Goal: Task Accomplishment & Management: Complete application form

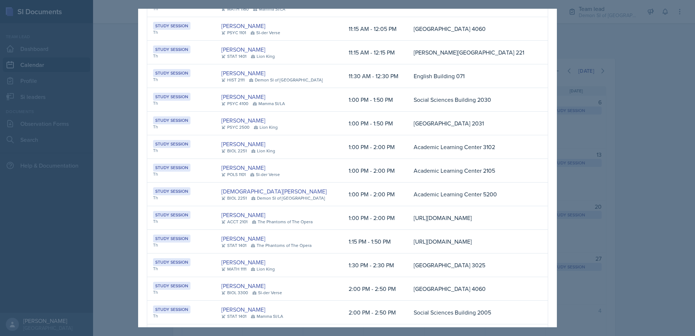
scroll to position [182, 0]
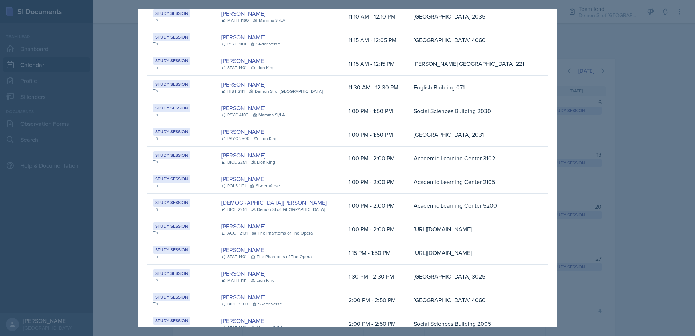
click at [107, 59] on div at bounding box center [347, 168] width 695 height 336
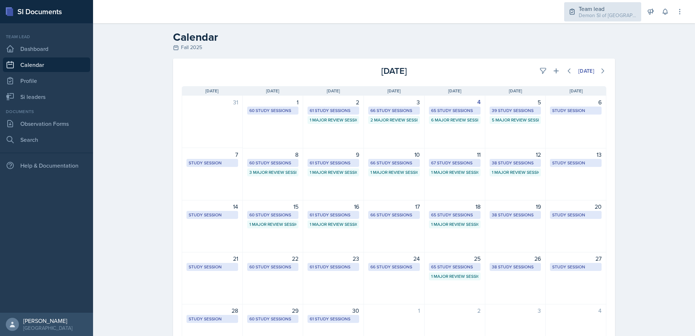
click at [620, 7] on div "Team lead" at bounding box center [608, 8] width 58 height 9
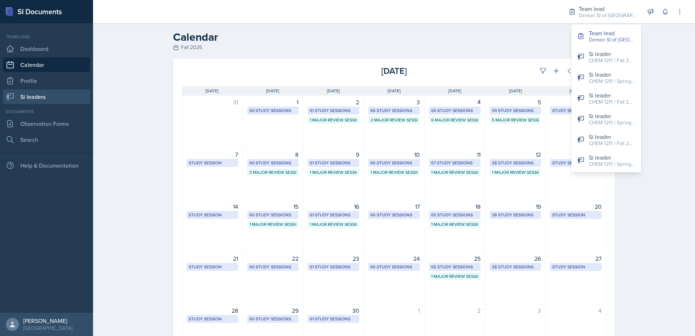
click at [59, 95] on link "Si leaders" at bounding box center [46, 96] width 87 height 15
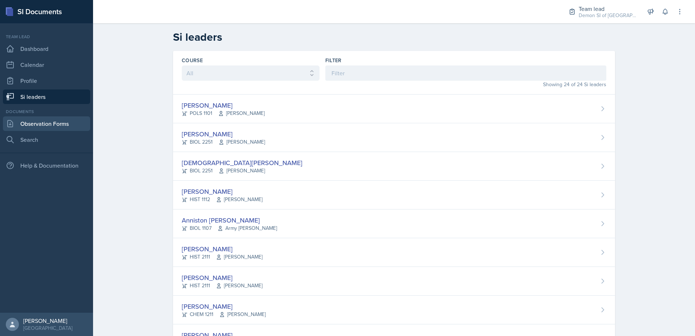
click at [44, 121] on link "Observation Forms" at bounding box center [46, 123] width 87 height 15
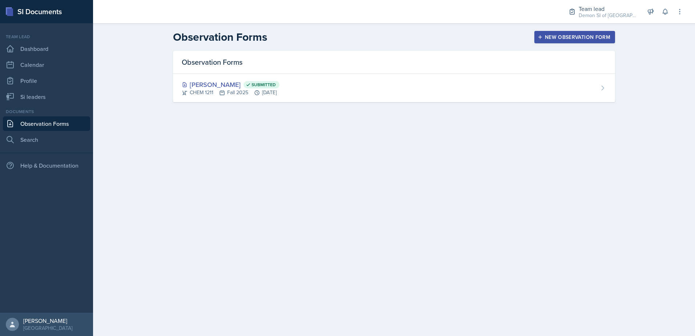
click at [584, 38] on div "New Observation Form" at bounding box center [574, 37] width 71 height 6
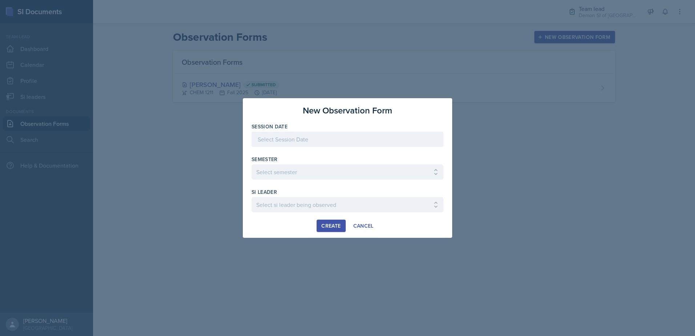
click at [295, 144] on div at bounding box center [348, 139] width 192 height 15
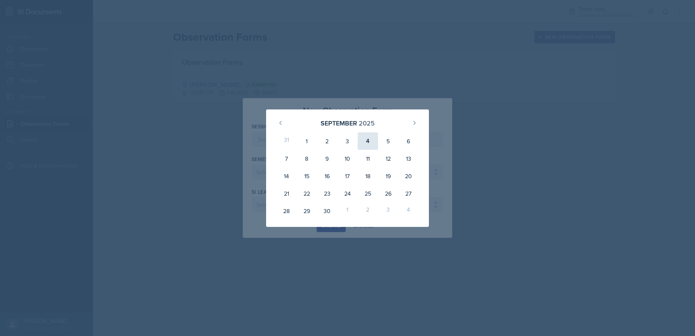
click at [370, 143] on div "4" at bounding box center [368, 140] width 20 height 17
type input "[DATE]"
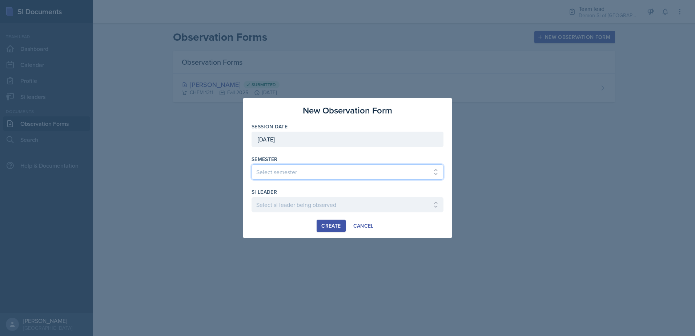
click at [327, 178] on select "Select semester All Spring 2021 Summer 2021 Spring 2022 Fall 2020 Fall 2021 Fal…" at bounding box center [348, 171] width 192 height 15
select select "2bed604d-1099-4043-b1bc-2365e8740244"
click at [252, 164] on select "Select semester All Spring 2021 Summer 2021 Spring 2022 Fall 2020 Fall 2021 Fal…" at bounding box center [348, 171] width 192 height 15
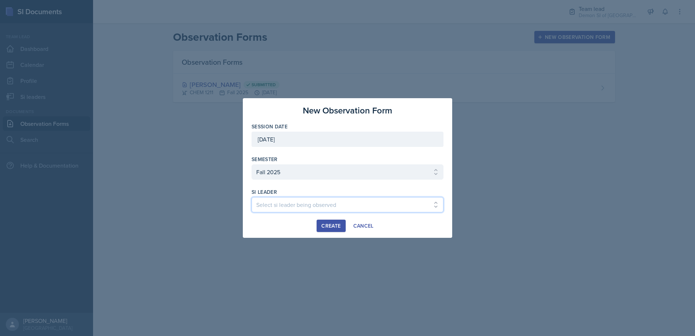
click at [309, 207] on select "Select si leader being observed Aditya Chauhan / MATH 1190 / Les Mariettables A…" at bounding box center [348, 204] width 192 height 15
select select "ccc45521-e57d-4b66-9d00-5859440add21"
click at [252, 197] on select "Select si leader being observed Aditya Chauhan / MATH 1190 / Les Mariettables A…" at bounding box center [348, 204] width 192 height 15
click at [324, 227] on div "Create" at bounding box center [331, 226] width 19 height 6
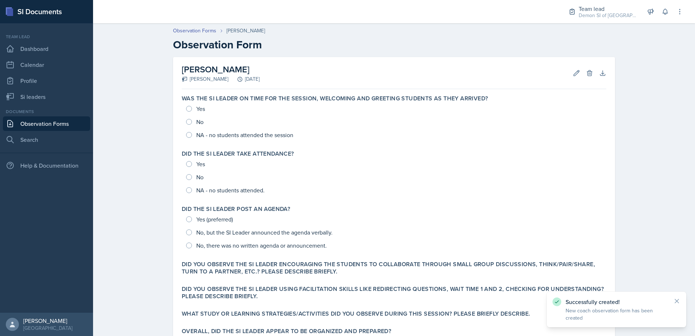
click at [56, 125] on link "Observation Forms" at bounding box center [46, 123] width 87 height 15
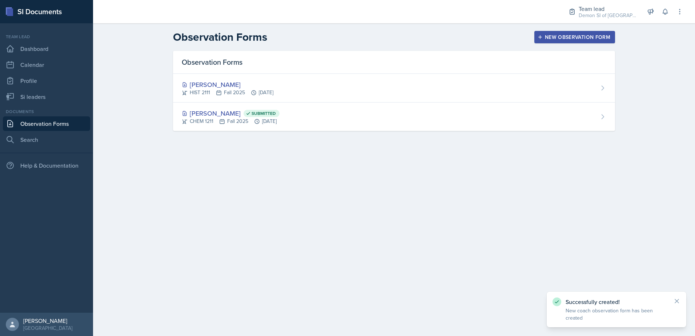
click at [562, 33] on button "New Observation Form" at bounding box center [575, 37] width 81 height 12
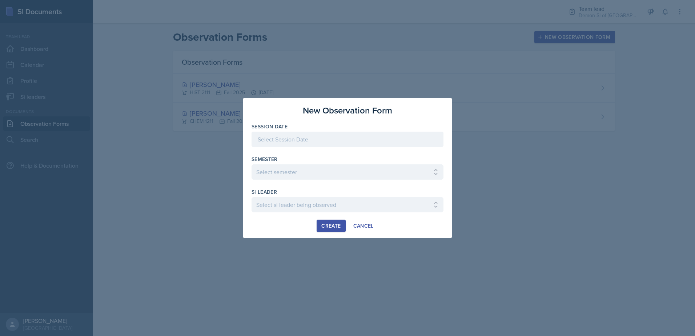
click at [284, 139] on div at bounding box center [348, 139] width 192 height 15
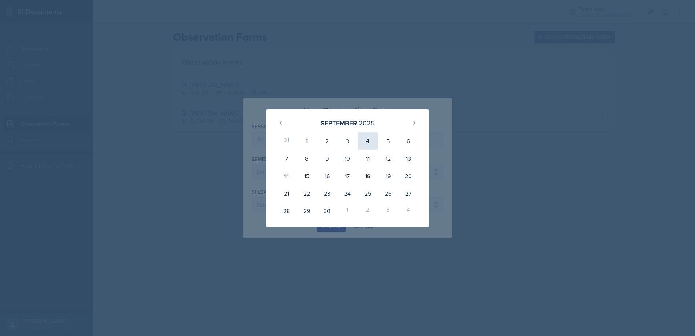
click at [362, 138] on div "4" at bounding box center [368, 140] width 20 height 17
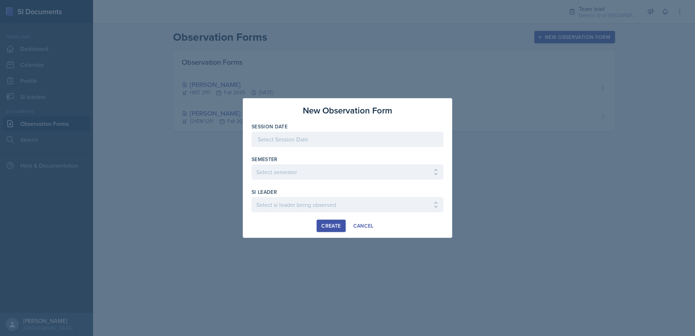
type input "[DATE]"
click at [331, 168] on select "Select semester All Spring 2021 Summer 2021 Spring 2022 Fall 2020 Fall 2021 Fal…" at bounding box center [348, 171] width 192 height 15
select select "2bed604d-1099-4043-b1bc-2365e8740244"
click at [252, 164] on select "Select semester All Spring 2021 Summer 2021 Spring 2022 Fall 2020 Fall 2021 Fal…" at bounding box center [348, 171] width 192 height 15
click at [337, 198] on select "Select si leader being observed Aditya Chauhan / MATH 1190 / Les Mariettables A…" at bounding box center [348, 204] width 192 height 15
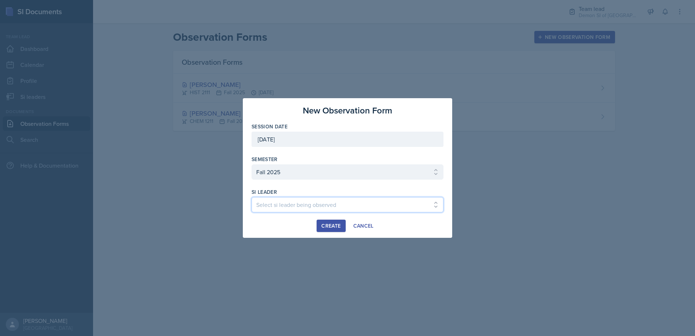
select select "9c7fb30c-7eea-4b45-a8ec-8b6d76e4a9e3"
click at [252, 197] on select "Select si leader being observed Aditya Chauhan / MATH 1190 / Les Mariettables A…" at bounding box center [348, 204] width 192 height 15
click at [335, 223] on div "Create" at bounding box center [331, 226] width 19 height 6
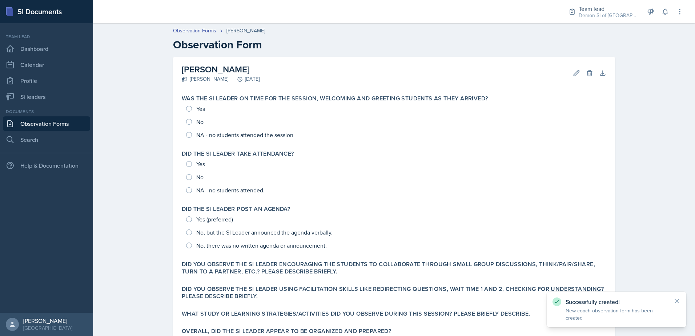
click at [57, 129] on link "Observation Forms" at bounding box center [46, 123] width 87 height 15
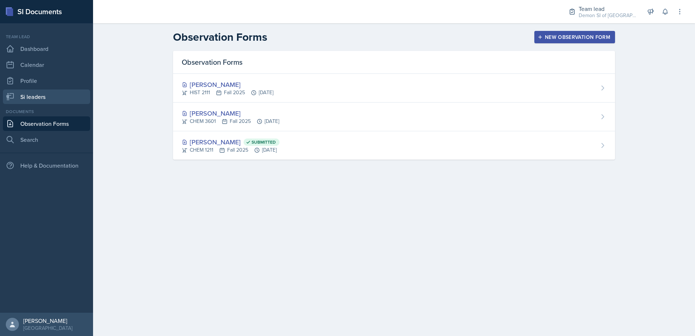
click at [28, 101] on link "Si leaders" at bounding box center [46, 96] width 87 height 15
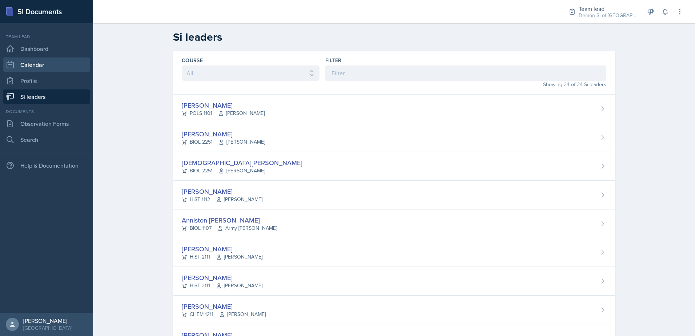
click at [28, 64] on link "Calendar" at bounding box center [46, 64] width 87 height 15
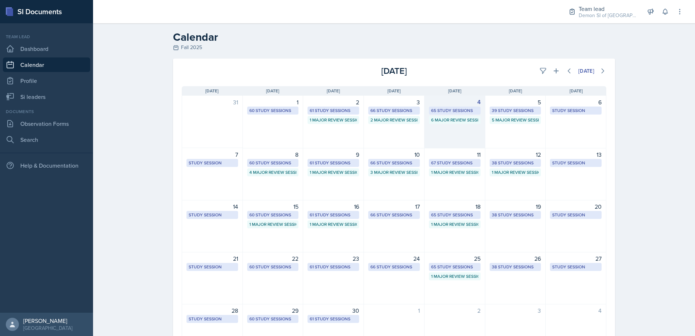
click at [456, 113] on div "65 Study Sessions" at bounding box center [454, 110] width 47 height 7
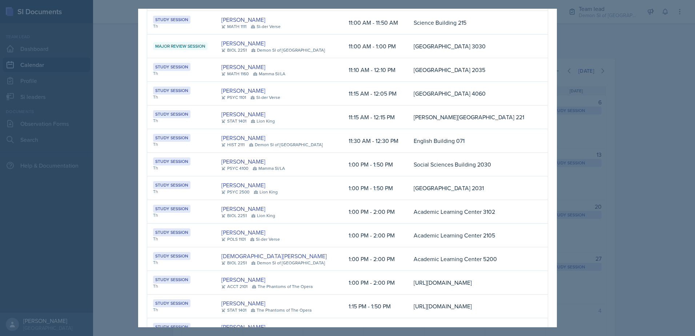
scroll to position [126, 0]
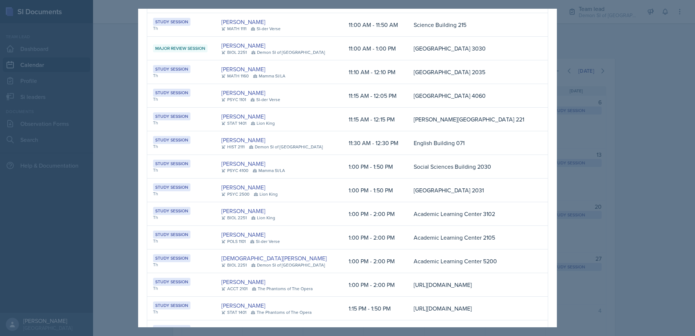
click at [625, 256] on div at bounding box center [347, 168] width 695 height 336
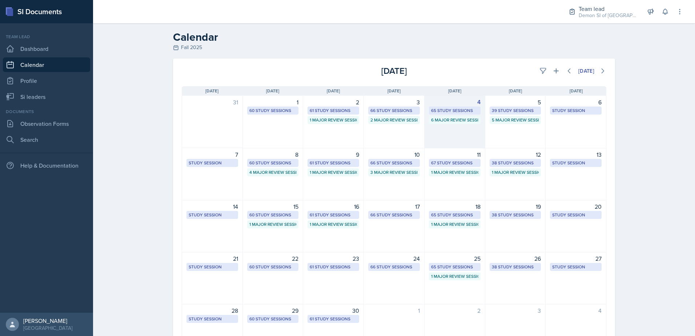
click at [462, 109] on div "65 Study Sessions" at bounding box center [454, 110] width 47 height 7
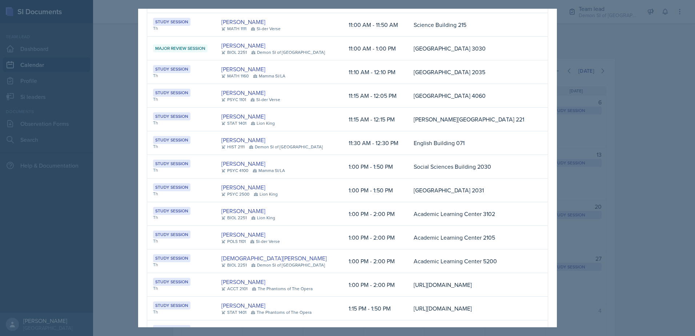
click at [616, 162] on div at bounding box center [347, 168] width 695 height 336
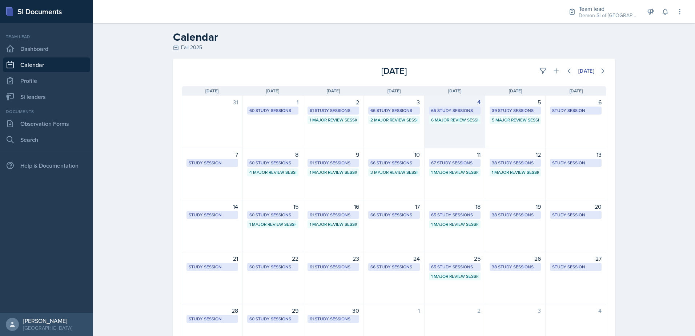
click at [455, 111] on div "65 Study Sessions" at bounding box center [454, 110] width 47 height 7
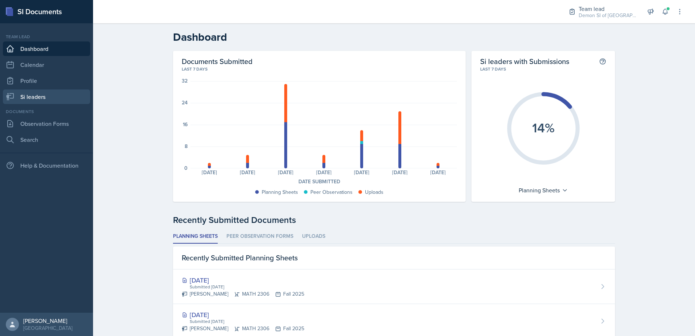
click at [47, 96] on link "Si leaders" at bounding box center [46, 96] width 87 height 15
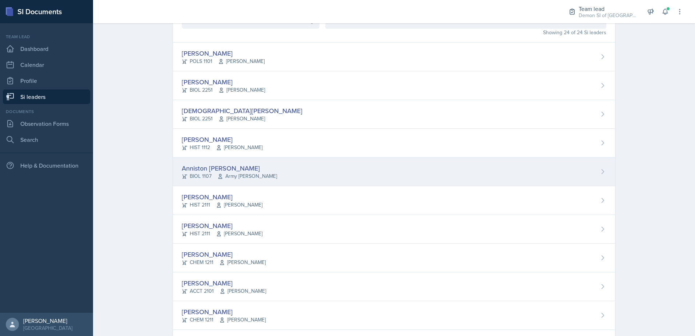
scroll to position [29, 0]
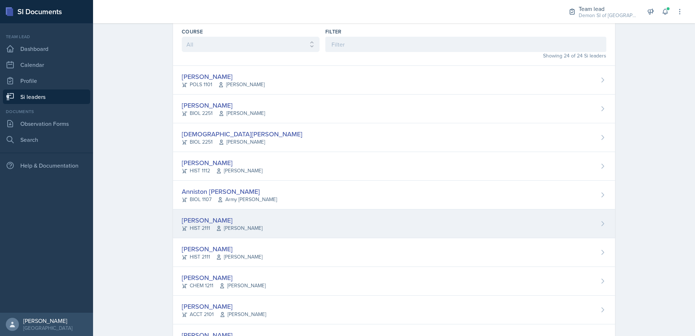
click at [202, 224] on div "Kate Brainerd HIST 2111 John Laaman" at bounding box center [222, 223] width 81 height 17
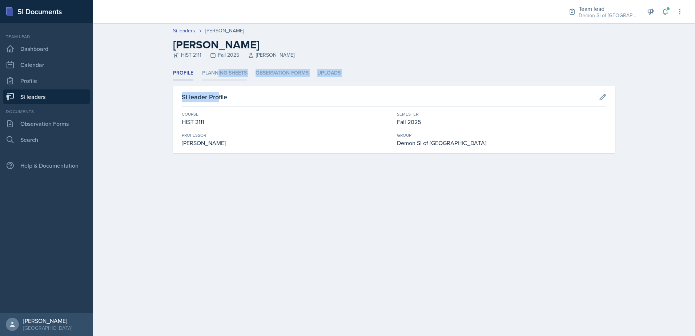
click at [217, 80] on div "Profile Planning Sheets Observation Forms Uploads Profile Planning Sheets Obser…" at bounding box center [394, 109] width 442 height 87
click at [216, 77] on li "Planning Sheets" at bounding box center [224, 73] width 45 height 14
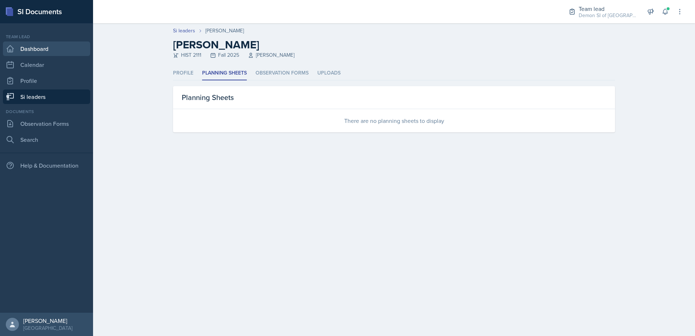
click at [57, 53] on link "Dashboard" at bounding box center [46, 48] width 87 height 15
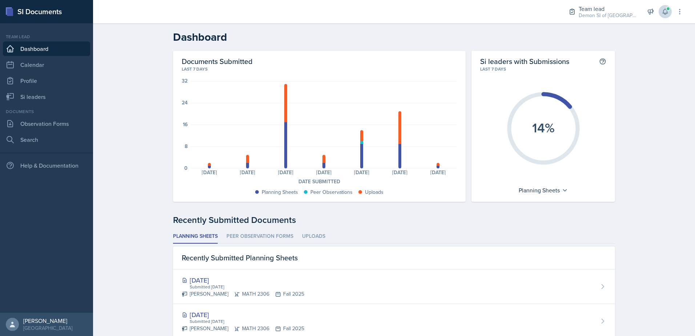
click at [668, 8] on div "Team lead Demon SI of Fleet Street / Fall 2025 Team lead Demon SI of Fleet Stre…" at bounding box center [621, 11] width 125 height 23
click at [667, 9] on span at bounding box center [668, 9] width 4 height 4
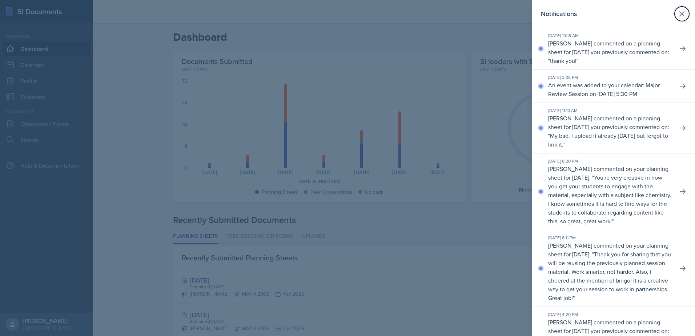
click at [675, 19] on button at bounding box center [682, 14] width 15 height 15
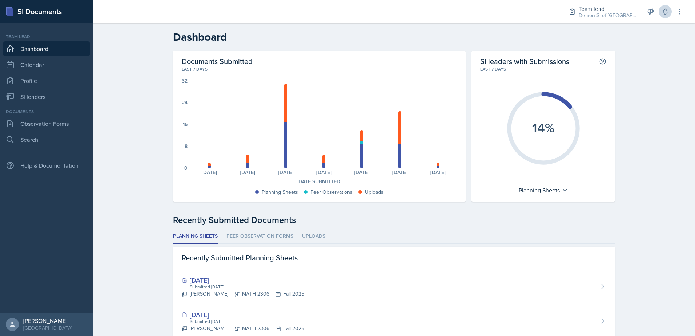
click at [49, 105] on nav "Team lead Dashboard Calendar Profile Si leaders Documents Observation Forms Sea…" at bounding box center [46, 168] width 93 height 290
click at [48, 96] on link "Si leaders" at bounding box center [46, 96] width 87 height 15
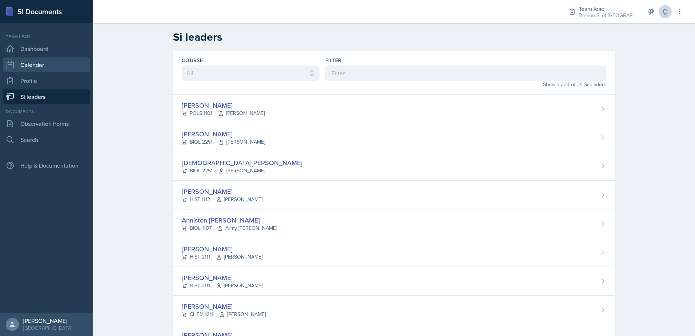
click at [51, 62] on link "Calendar" at bounding box center [46, 64] width 87 height 15
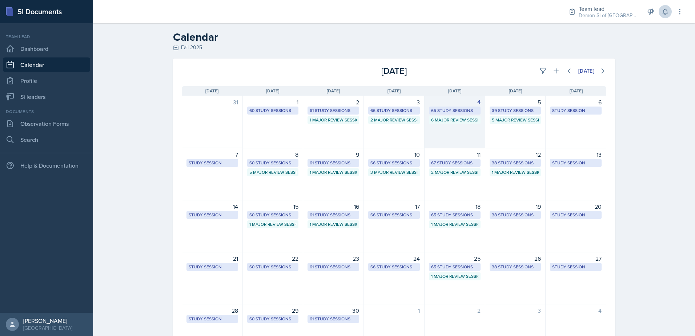
click at [451, 111] on div "65 Study Sessions" at bounding box center [454, 110] width 47 height 7
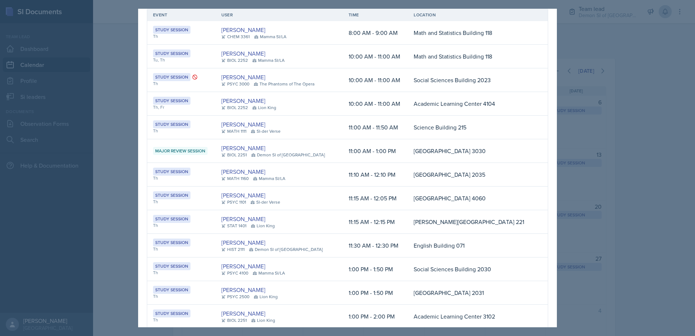
scroll to position [73, 0]
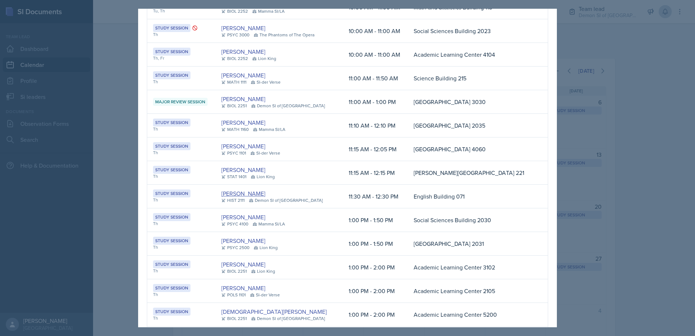
click at [245, 195] on link "Kate Brainerd" at bounding box center [244, 193] width 44 height 9
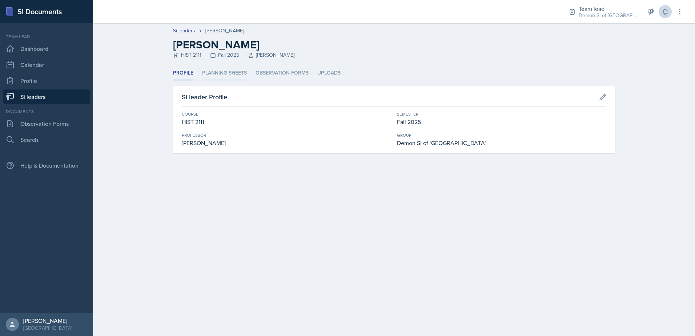
click at [230, 72] on li "Planning Sheets" at bounding box center [224, 73] width 45 height 14
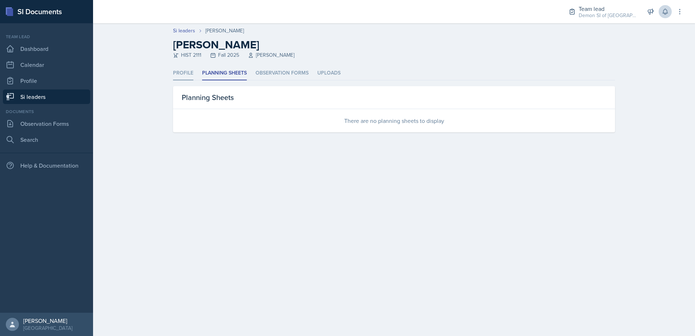
click at [181, 73] on li "Profile" at bounding box center [183, 73] width 20 height 14
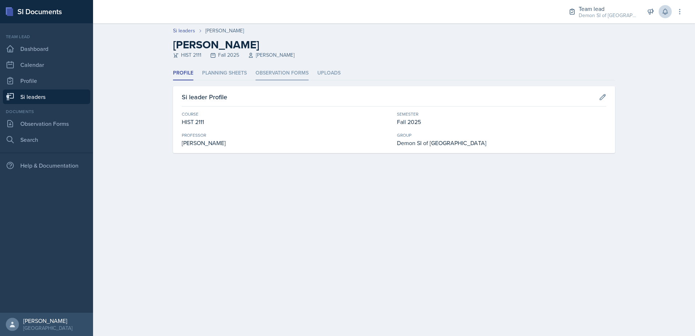
click at [294, 71] on li "Observation Forms" at bounding box center [282, 73] width 53 height 14
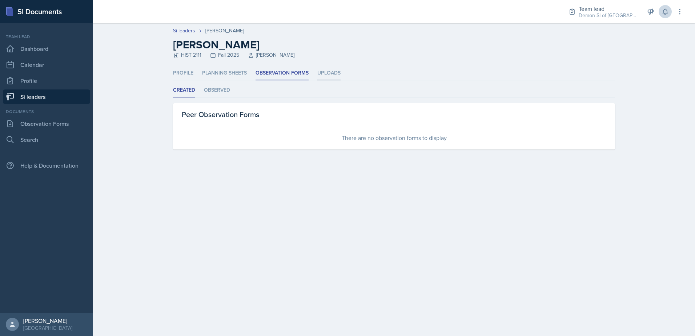
click at [320, 72] on li "Uploads" at bounding box center [329, 73] width 23 height 14
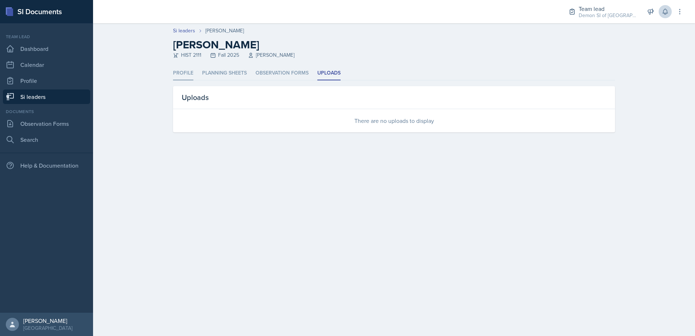
click at [186, 71] on li "Profile" at bounding box center [183, 73] width 20 height 14
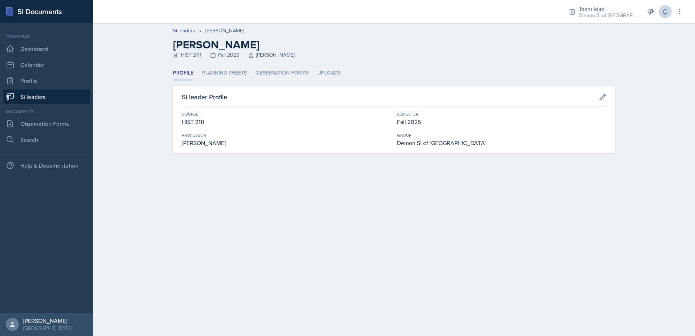
click at [42, 98] on link "Si leaders" at bounding box center [46, 96] width 87 height 15
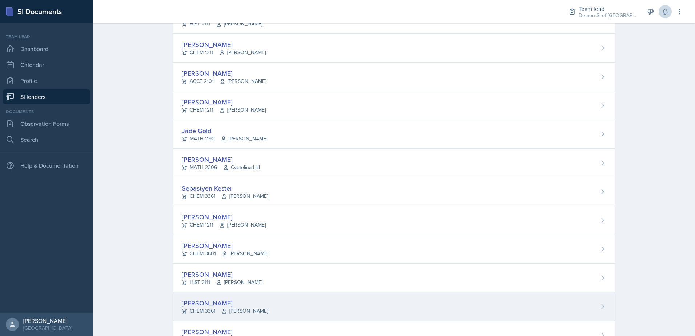
scroll to position [364, 0]
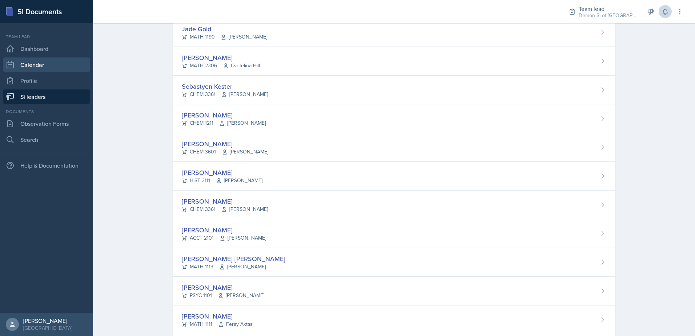
click at [36, 65] on link "Calendar" at bounding box center [46, 64] width 87 height 15
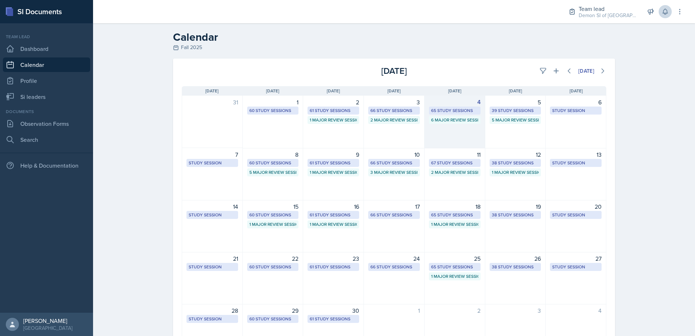
click at [448, 109] on div "65 Study Sessions" at bounding box center [454, 110] width 47 height 7
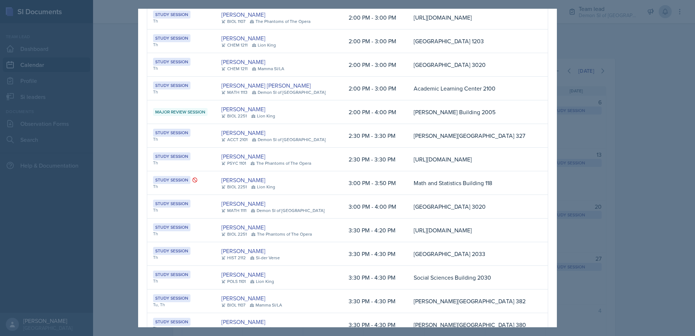
scroll to position [669, 0]
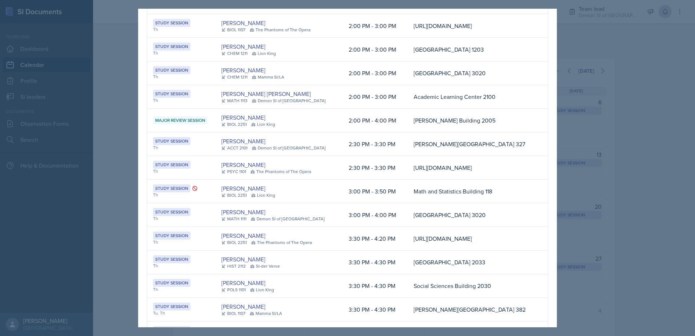
click at [675, 213] on div at bounding box center [347, 168] width 695 height 336
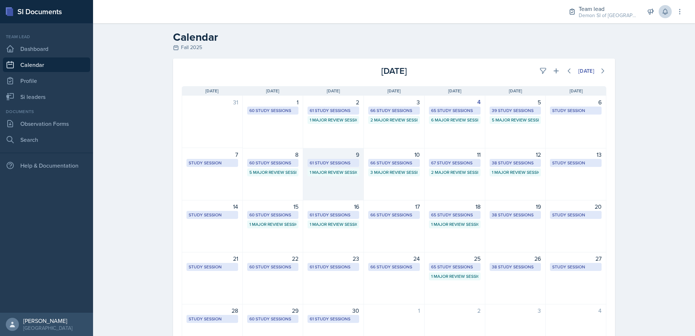
click at [319, 164] on div "61 Study Sessions" at bounding box center [333, 163] width 47 height 7
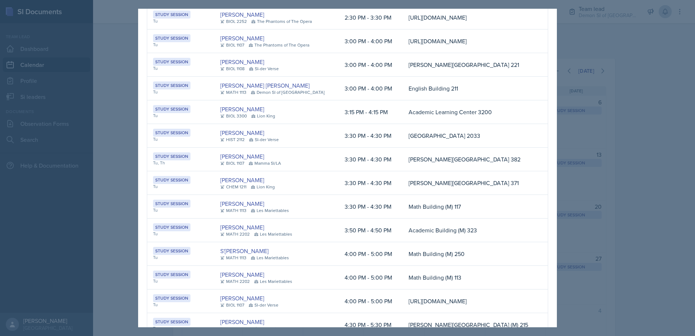
scroll to position [714, 0]
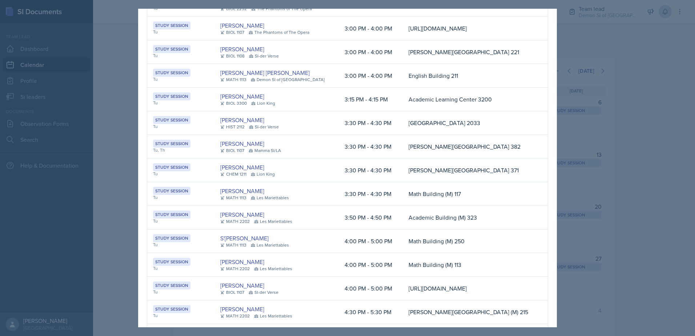
click at [695, 222] on html "SI Documents Team lead Dashboard Calendar Profile Si leaders Documents Observat…" at bounding box center [347, 168] width 695 height 336
click at [634, 231] on div at bounding box center [347, 168] width 695 height 336
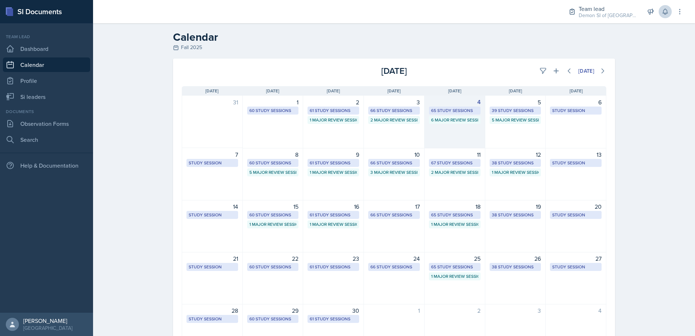
click at [440, 109] on div "65 Study Sessions" at bounding box center [454, 110] width 47 height 7
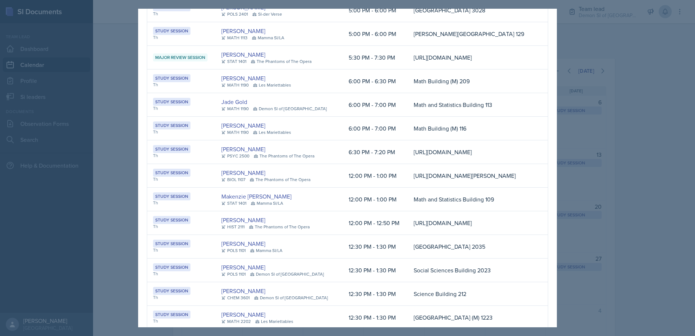
scroll to position [1324, 0]
click at [573, 221] on div at bounding box center [347, 168] width 695 height 336
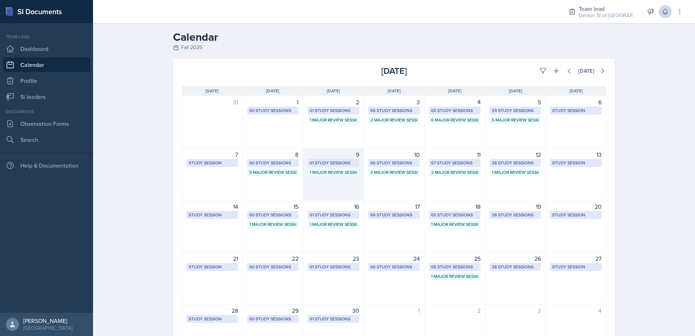
click at [324, 165] on div "61 Study Sessions" at bounding box center [333, 163] width 47 height 7
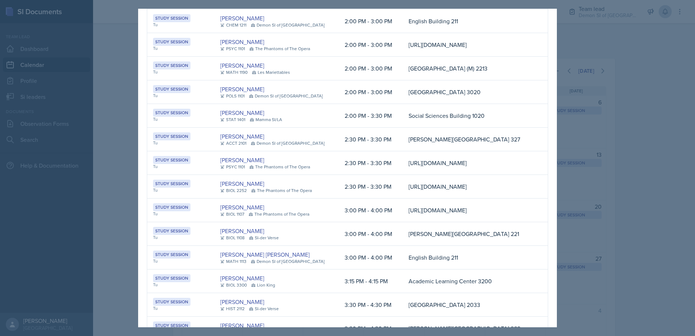
scroll to position [568, 0]
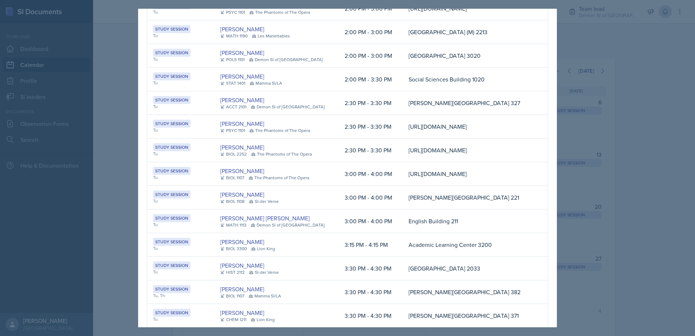
click at [125, 144] on div at bounding box center [347, 168] width 695 height 336
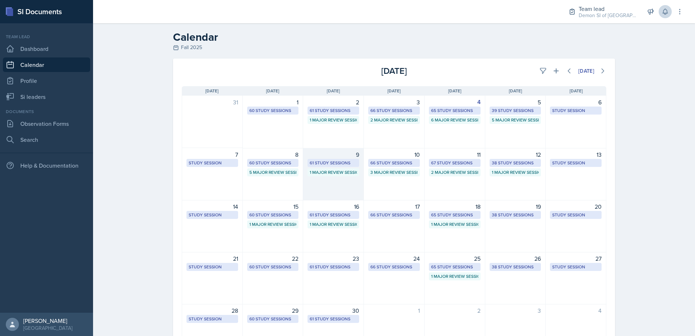
click at [327, 163] on div "61 Study Sessions" at bounding box center [333, 163] width 47 height 7
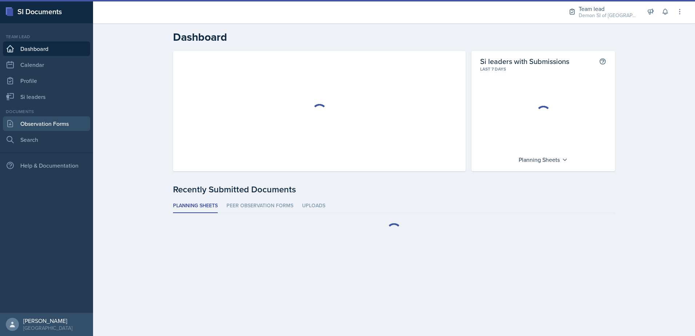
click at [55, 129] on link "Observation Forms" at bounding box center [46, 123] width 87 height 15
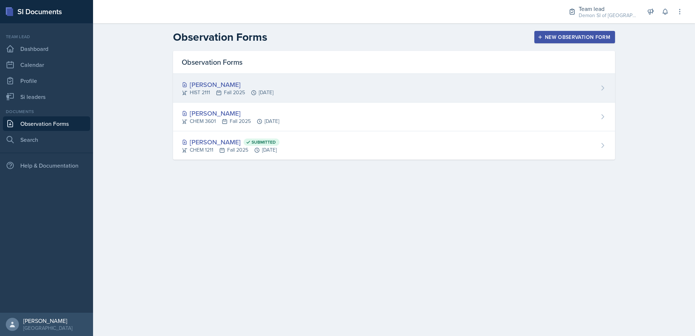
click at [550, 95] on div "Kate Brainerd HIST 2111 Fall 2025 Sep 4th, 2025" at bounding box center [394, 88] width 442 height 29
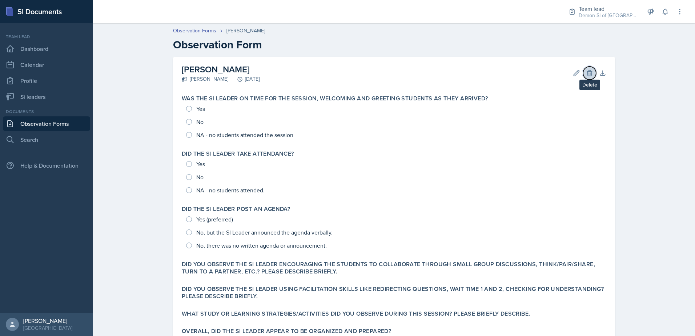
click at [588, 72] on icon at bounding box center [589, 72] width 5 height 5
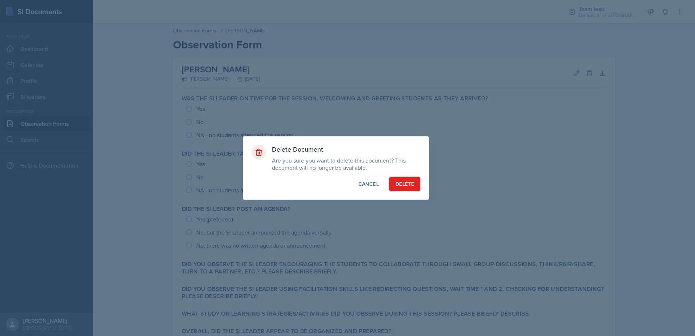
click at [412, 183] on div "Delete" at bounding box center [405, 183] width 19 height 7
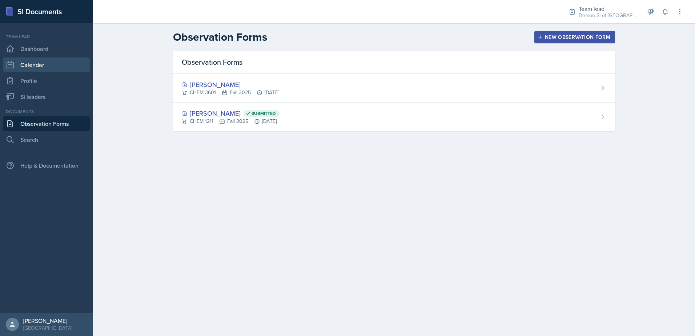
click at [48, 67] on link "Calendar" at bounding box center [46, 64] width 87 height 15
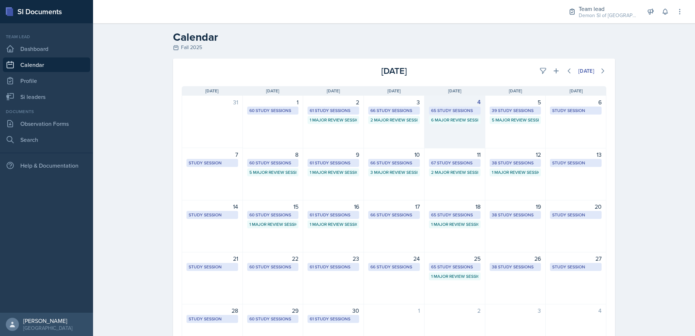
click at [451, 111] on div "65 Study Sessions" at bounding box center [454, 110] width 47 height 7
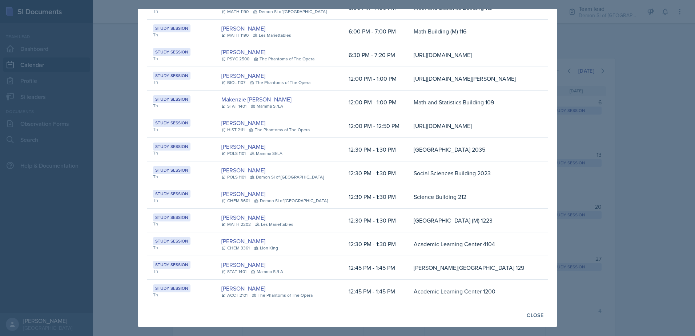
scroll to position [1469, 0]
drag, startPoint x: 595, startPoint y: 56, endPoint x: 591, endPoint y: 60, distance: 5.9
click at [595, 56] on div at bounding box center [347, 168] width 695 height 336
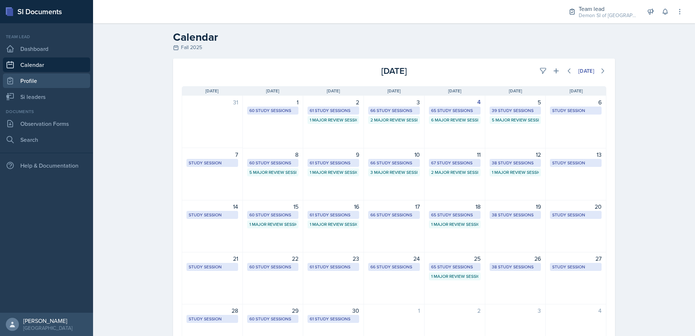
click at [68, 79] on link "Profile" at bounding box center [46, 80] width 87 height 15
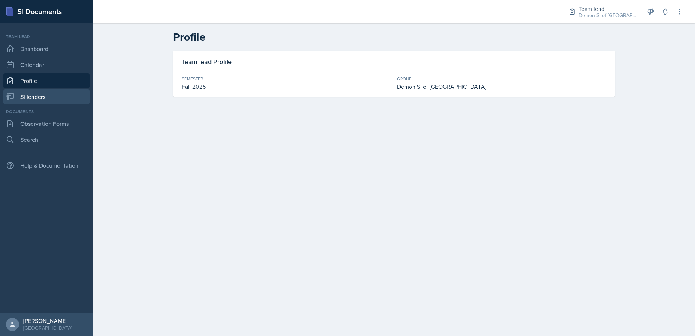
click at [67, 94] on link "Si leaders" at bounding box center [46, 96] width 87 height 15
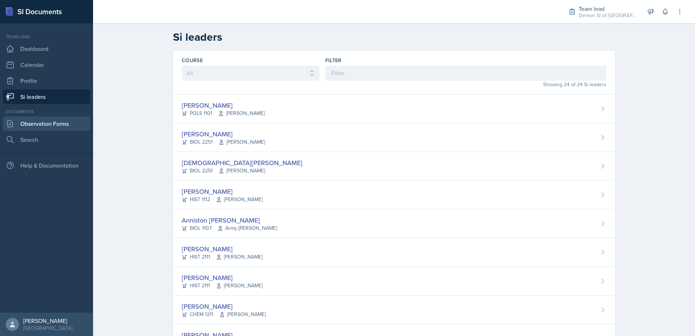
click at [62, 124] on link "Observation Forms" at bounding box center [46, 123] width 87 height 15
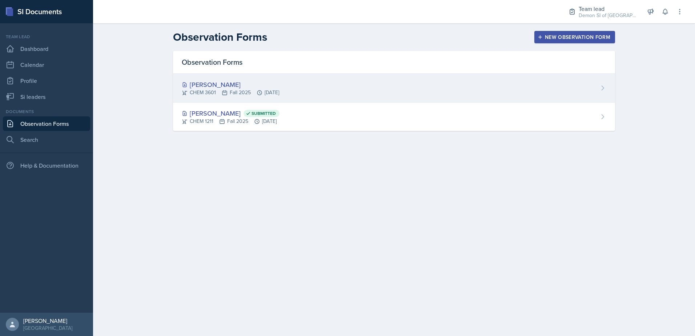
click at [207, 91] on div "CHEM 3601 Fall 2025 Sep 4th, 2025" at bounding box center [230, 93] width 97 height 8
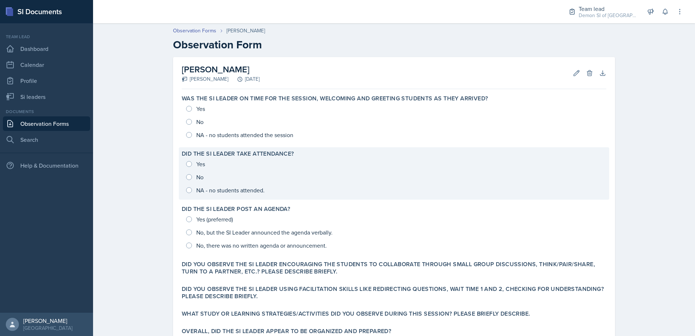
click at [187, 160] on div "Yes No NA - no students attended." at bounding box center [394, 176] width 425 height 39
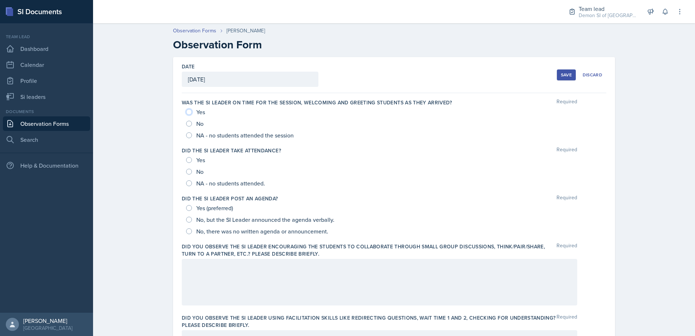
drag, startPoint x: 187, startPoint y: 111, endPoint x: 193, endPoint y: 128, distance: 18.3
click at [187, 110] on input "Yes" at bounding box center [189, 112] width 6 height 6
radio input "true"
click at [186, 159] on input "Yes" at bounding box center [189, 160] width 6 height 6
radio input "true"
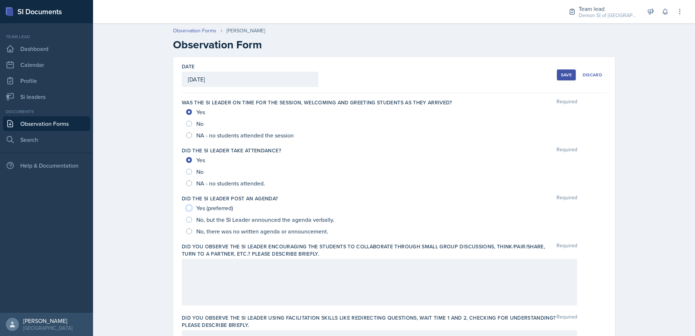
click at [187, 211] on input "Yes (preferred)" at bounding box center [189, 208] width 6 height 6
radio input "true"
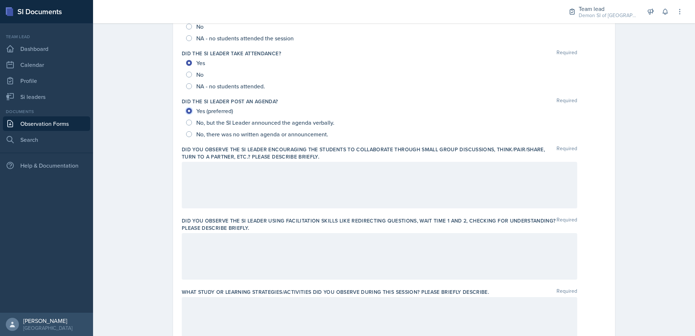
scroll to position [109, 0]
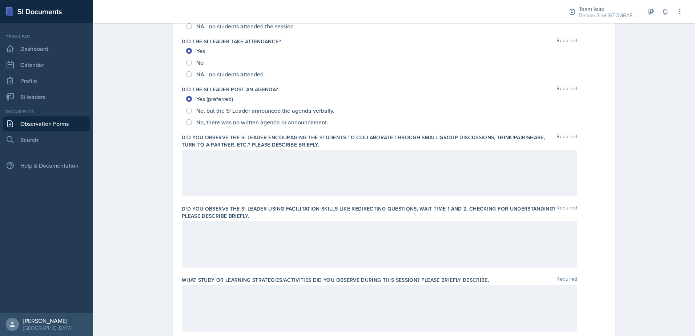
click at [315, 168] on div at bounding box center [380, 173] width 396 height 47
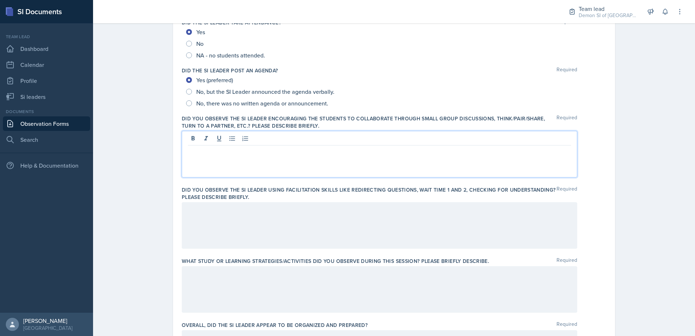
scroll to position [122, 0]
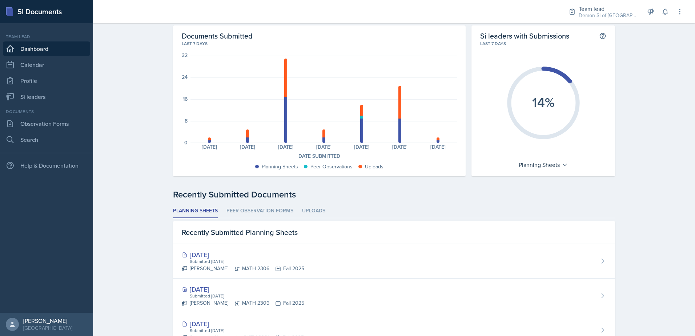
scroll to position [73, 0]
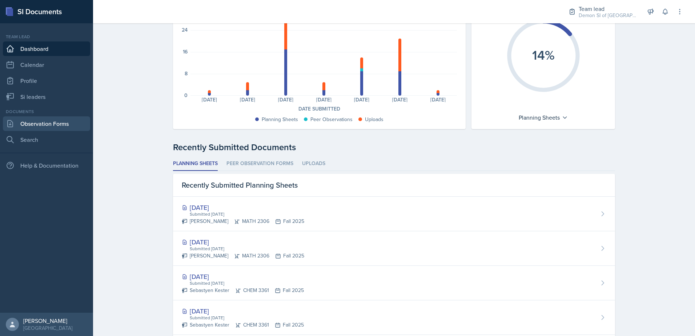
click at [65, 129] on link "Observation Forms" at bounding box center [46, 123] width 87 height 15
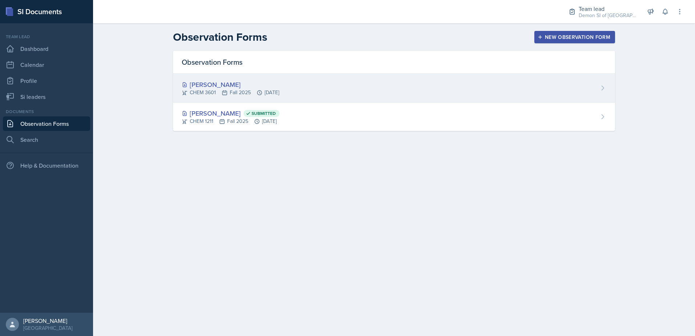
click at [223, 87] on div "[PERSON_NAME]" at bounding box center [230, 85] width 97 height 10
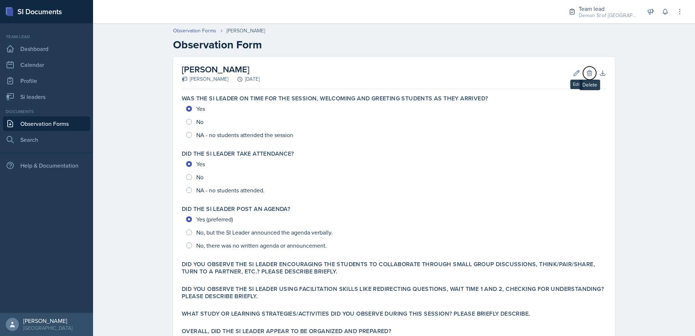
click at [583, 75] on button "Delete" at bounding box center [589, 73] width 13 height 13
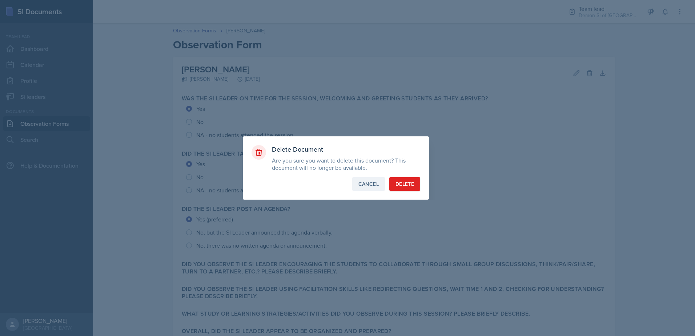
click at [359, 182] on div "Cancel" at bounding box center [369, 183] width 20 height 7
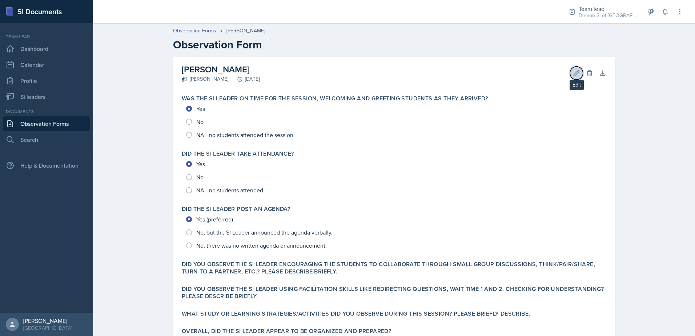
click at [574, 70] on icon at bounding box center [576, 72] width 7 height 7
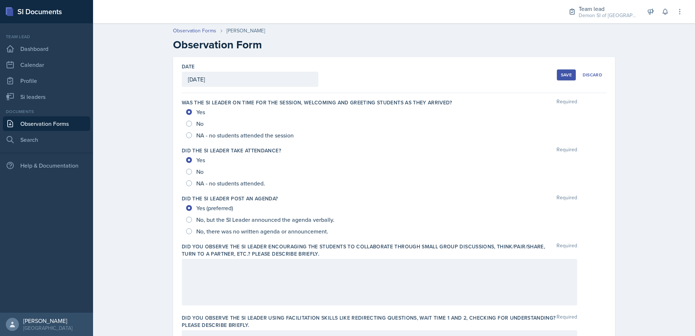
scroll to position [73, 0]
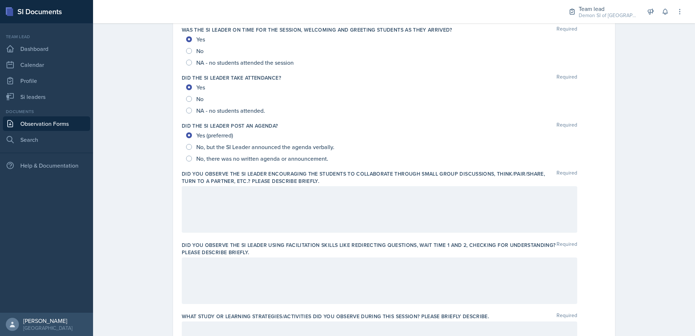
click at [368, 203] on div at bounding box center [380, 209] width 396 height 47
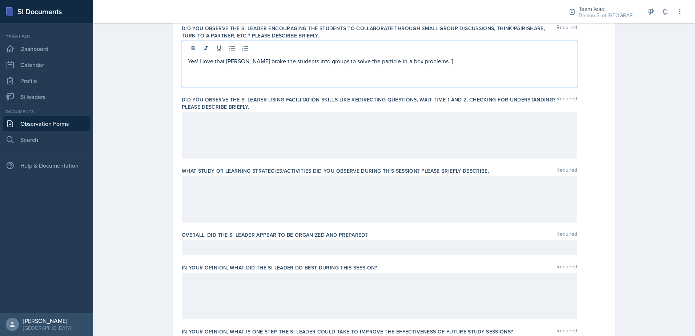
scroll to position [231, 0]
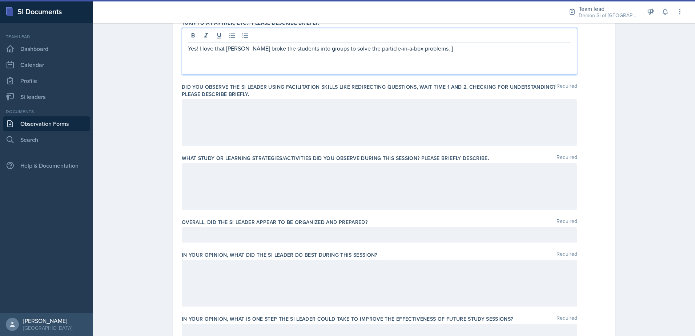
click at [222, 132] on div at bounding box center [380, 122] width 396 height 47
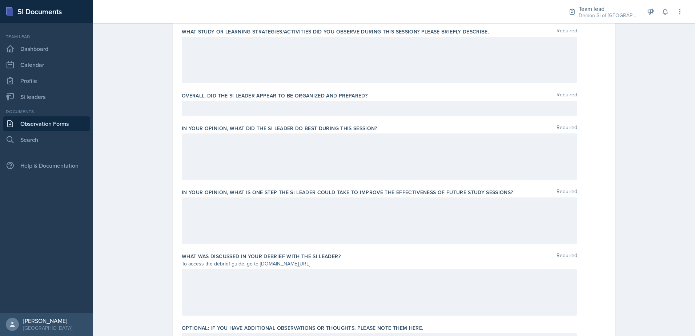
scroll to position [394, 0]
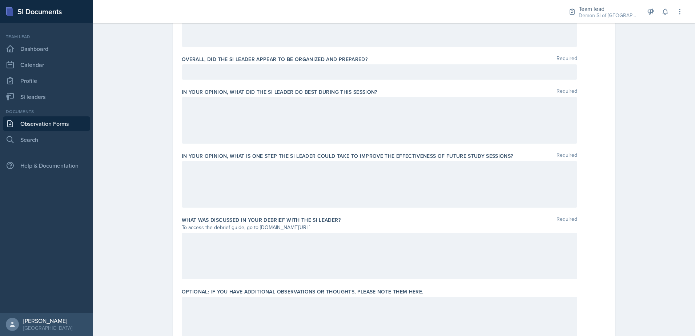
click at [204, 74] on div at bounding box center [380, 71] width 396 height 15
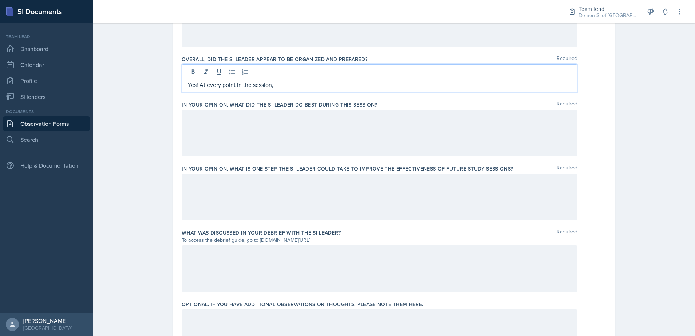
click at [384, 254] on div at bounding box center [380, 269] width 396 height 47
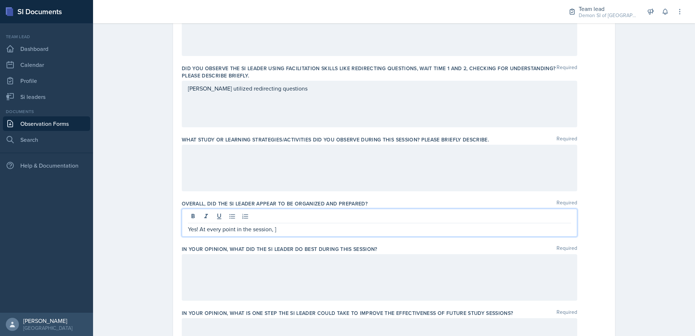
scroll to position [319, 0]
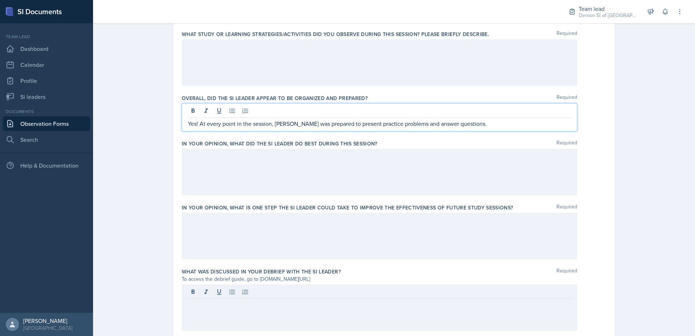
click at [310, 234] on div at bounding box center [380, 236] width 396 height 47
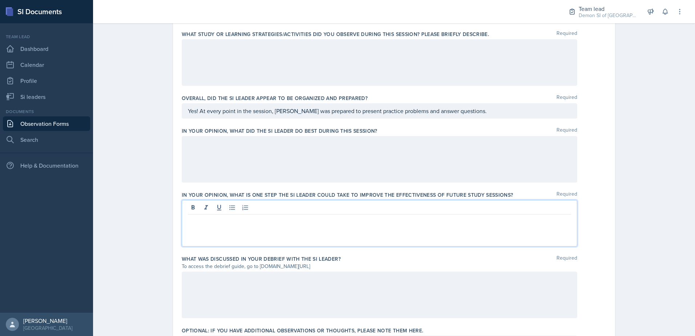
scroll to position [368, 0]
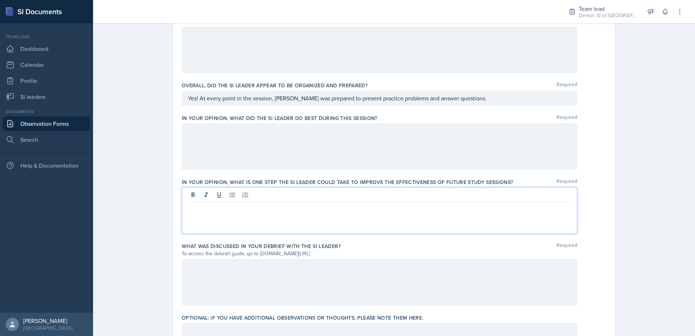
click at [356, 97] on p "Yes! At every point in the session, [PERSON_NAME] was prepared to present pract…" at bounding box center [379, 98] width 383 height 9
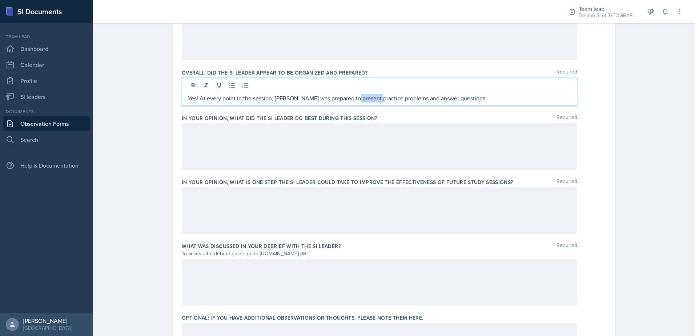
click at [356, 97] on p "Yes! At every point in the session, [PERSON_NAME] was prepared to present pract…" at bounding box center [379, 98] width 383 height 9
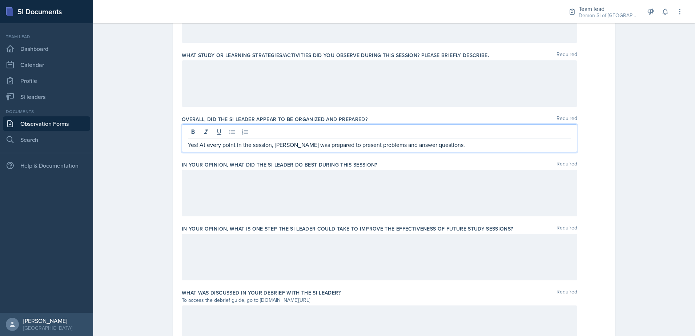
click at [295, 194] on div at bounding box center [380, 193] width 396 height 47
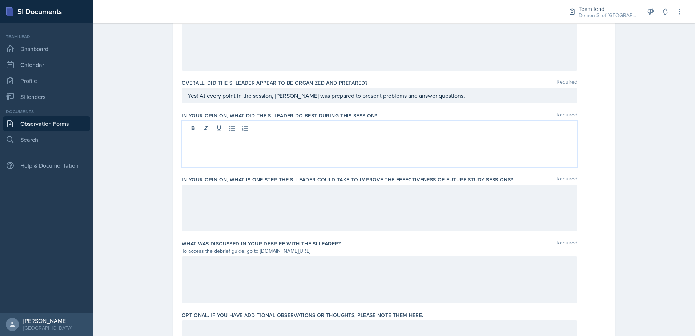
scroll to position [383, 0]
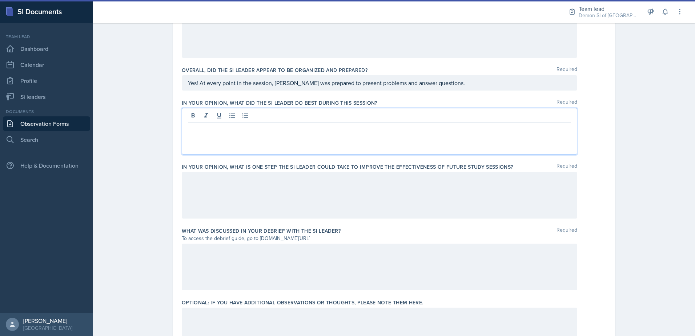
click at [266, 199] on div at bounding box center [380, 195] width 396 height 47
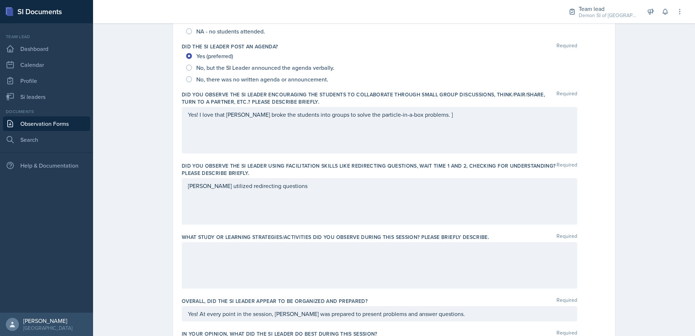
scroll to position [139, 0]
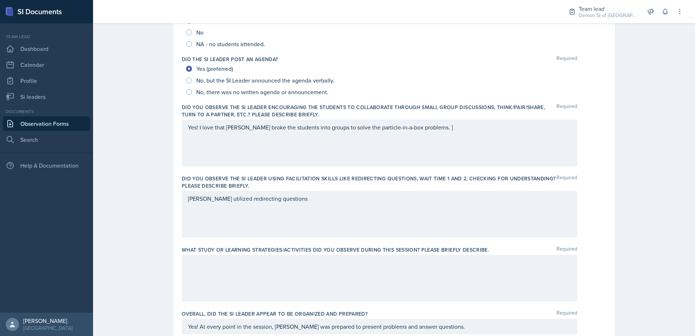
click at [302, 209] on div "[PERSON_NAME] utilized redirecting questions" at bounding box center [380, 214] width 396 height 47
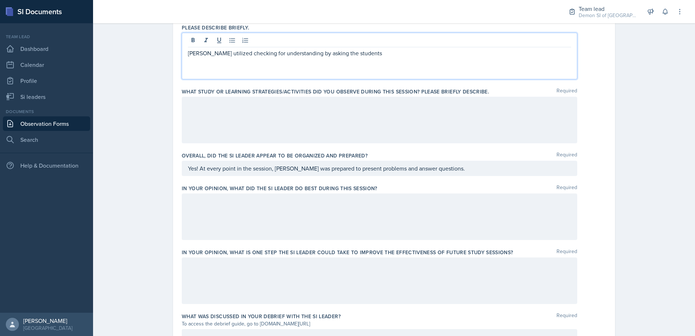
drag, startPoint x: 346, startPoint y: 225, endPoint x: 348, endPoint y: 215, distance: 10.6
click at [346, 224] on div at bounding box center [380, 217] width 396 height 47
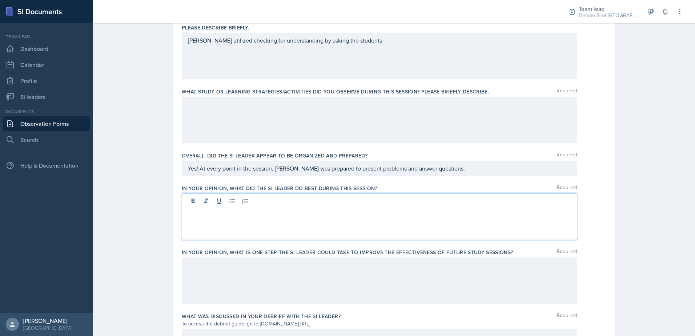
scroll to position [310, 0]
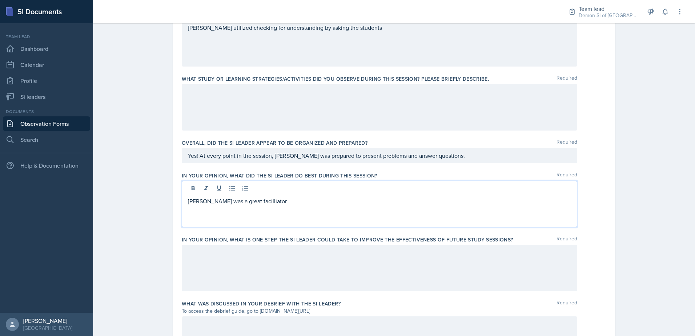
click at [200, 202] on p "[PERSON_NAME] was a great facilliator" at bounding box center [379, 201] width 383 height 9
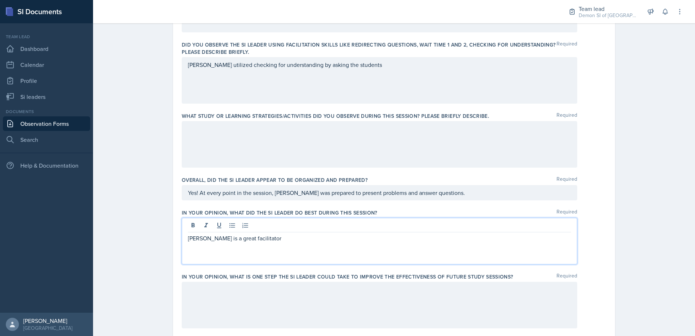
scroll to position [274, 0]
click at [321, 242] on div "[PERSON_NAME] is a great facilitator" at bounding box center [380, 240] width 396 height 47
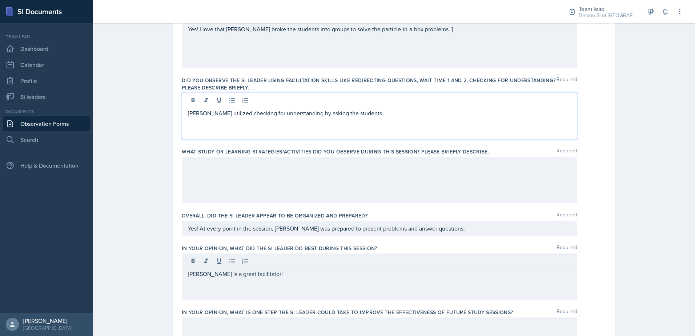
scroll to position [250, 0]
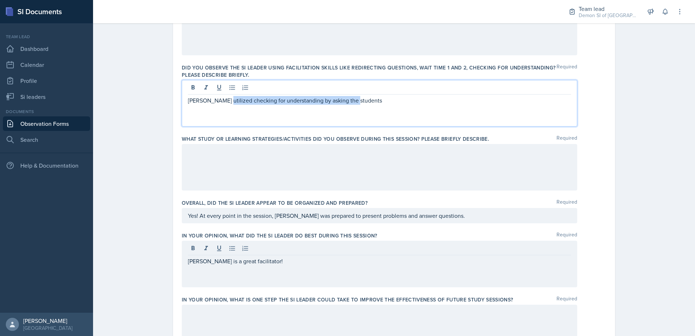
drag, startPoint x: 218, startPoint y: 101, endPoint x: 375, endPoint y: 102, distance: 156.8
click at [373, 103] on p "[PERSON_NAME] utilized checking for understanding by asking the students" at bounding box center [379, 100] width 383 height 9
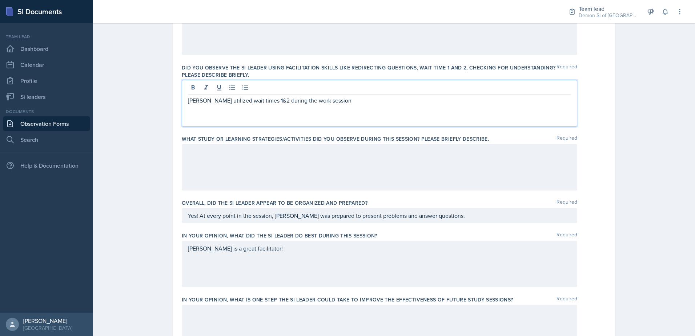
click at [290, 101] on p "[PERSON_NAME] utilized wait times 1&2 during the work session" at bounding box center [379, 100] width 383 height 9
click at [319, 101] on p "[PERSON_NAME] utilized wait times 1&2 during the work session" at bounding box center [379, 100] width 383 height 9
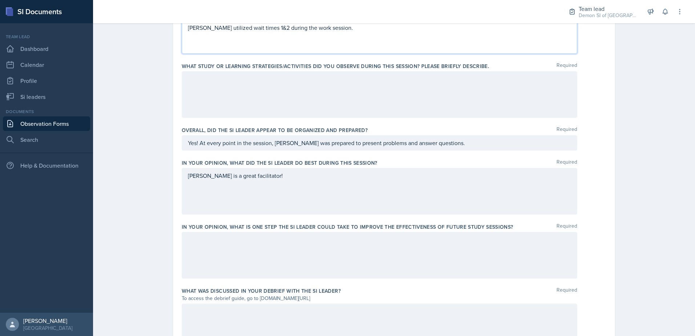
click at [244, 251] on div at bounding box center [380, 255] width 396 height 47
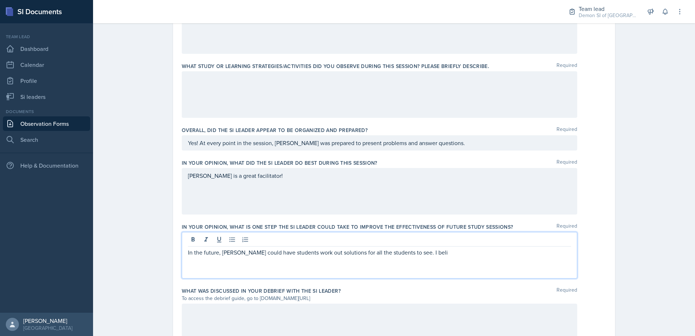
click at [216, 255] on p "In the future, [PERSON_NAME] could have students work out solutions for all the…" at bounding box center [379, 252] width 383 height 9
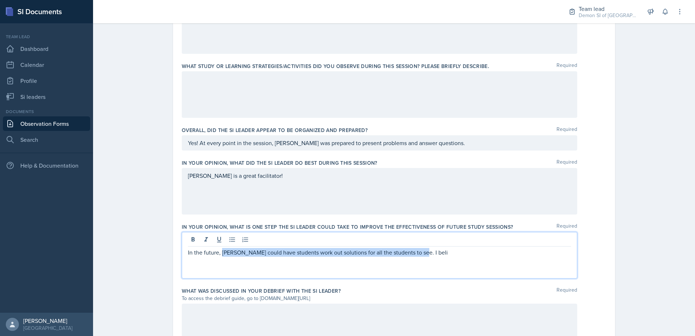
drag, startPoint x: 220, startPoint y: 252, endPoint x: 445, endPoint y: 258, distance: 225.2
click at [445, 258] on div "In the future, [PERSON_NAME] could have students work out solutions for all the…" at bounding box center [380, 255] width 396 height 47
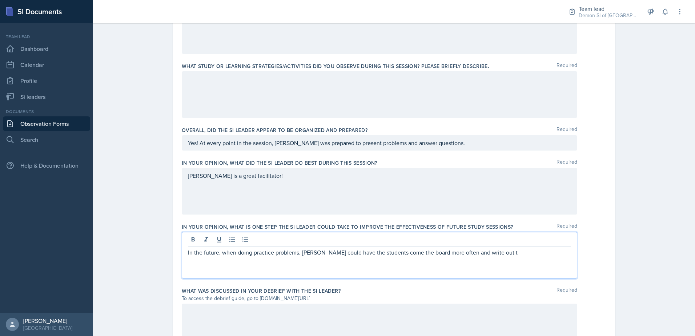
click at [449, 254] on p "In the future, when doing practice problems, [PERSON_NAME] could have the stude…" at bounding box center [379, 252] width 383 height 9
click at [448, 253] on p "In the future, when doing practice problems, [PERSON_NAME] could have the stude…" at bounding box center [379, 252] width 383 height 9
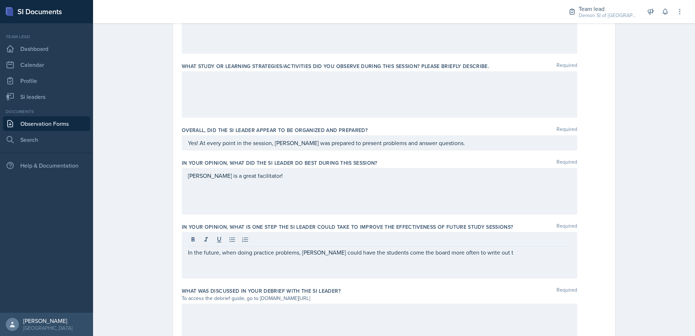
click at [485, 257] on div "In the future, when doing practice problems, [PERSON_NAME] could have the stude…" at bounding box center [380, 255] width 396 height 47
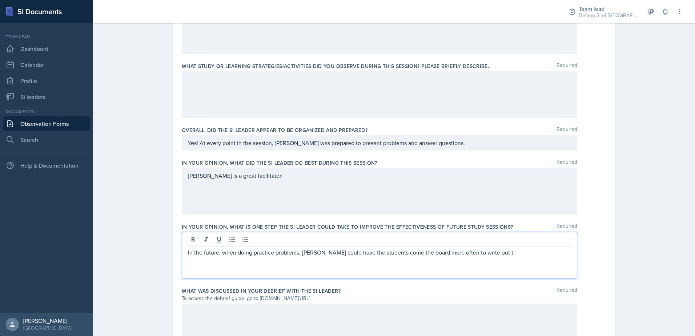
click at [497, 256] on p "In the future, when doing practice problems, [PERSON_NAME] could have the stude…" at bounding box center [379, 252] width 383 height 9
click at [498, 251] on p "In the future, when doing practice problems, [PERSON_NAME] could have the stude…" at bounding box center [379, 252] width 383 height 9
click at [503, 255] on p "In the future, when doing practice problems, [PERSON_NAME] could have the stude…" at bounding box center [379, 252] width 383 height 9
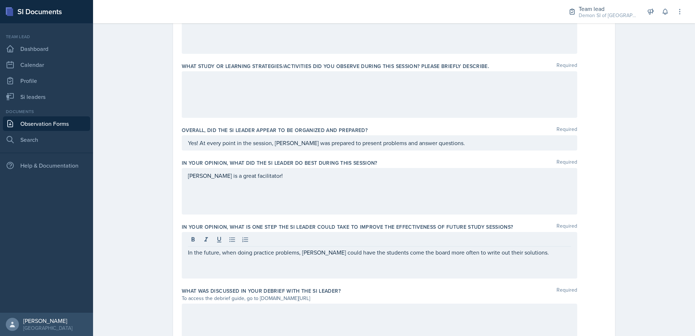
click at [268, 184] on div "[PERSON_NAME] is a great facilitator!" at bounding box center [380, 191] width 396 height 47
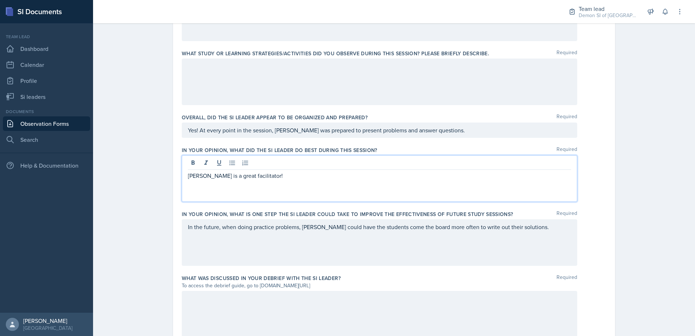
click at [391, 240] on div "In the future, when doing practice problems, [PERSON_NAME] could have the stude…" at bounding box center [380, 242] width 396 height 47
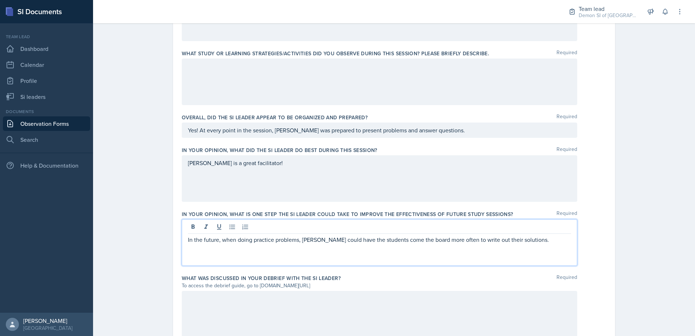
scroll to position [348, 0]
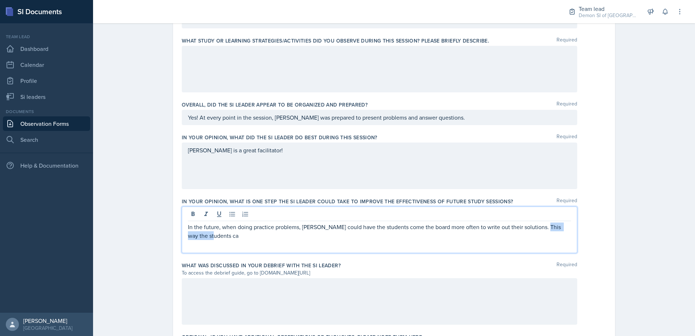
drag, startPoint x: 539, startPoint y: 227, endPoint x: 543, endPoint y: 234, distance: 7.7
click at [543, 234] on p "In the future, when doing practice problems, [PERSON_NAME] could have the stude…" at bounding box center [379, 231] width 383 height 17
drag, startPoint x: 186, startPoint y: 236, endPoint x: 302, endPoint y: 238, distance: 115.7
click at [302, 238] on p "In the future, when doing practice problems, [PERSON_NAME] could have the stude…" at bounding box center [379, 231] width 383 height 17
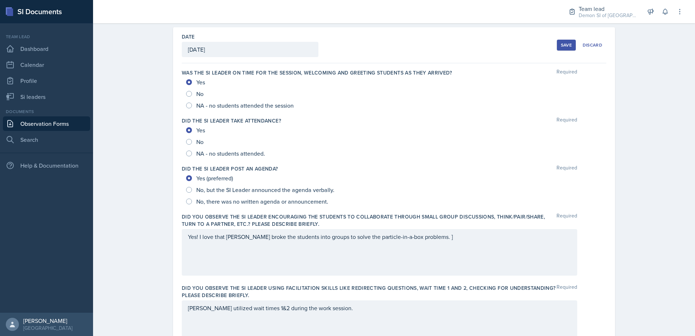
scroll to position [0, 0]
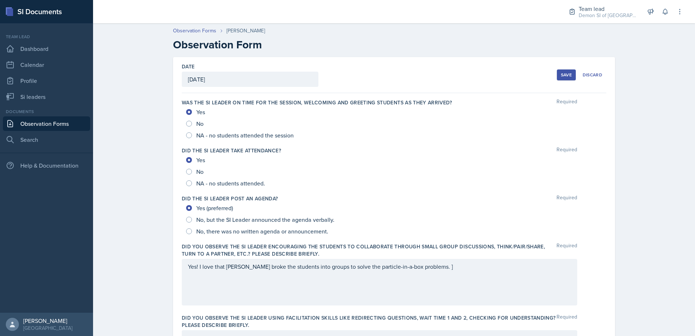
click at [564, 77] on div "Save" at bounding box center [566, 75] width 11 height 6
